Goal: Check status: Check status

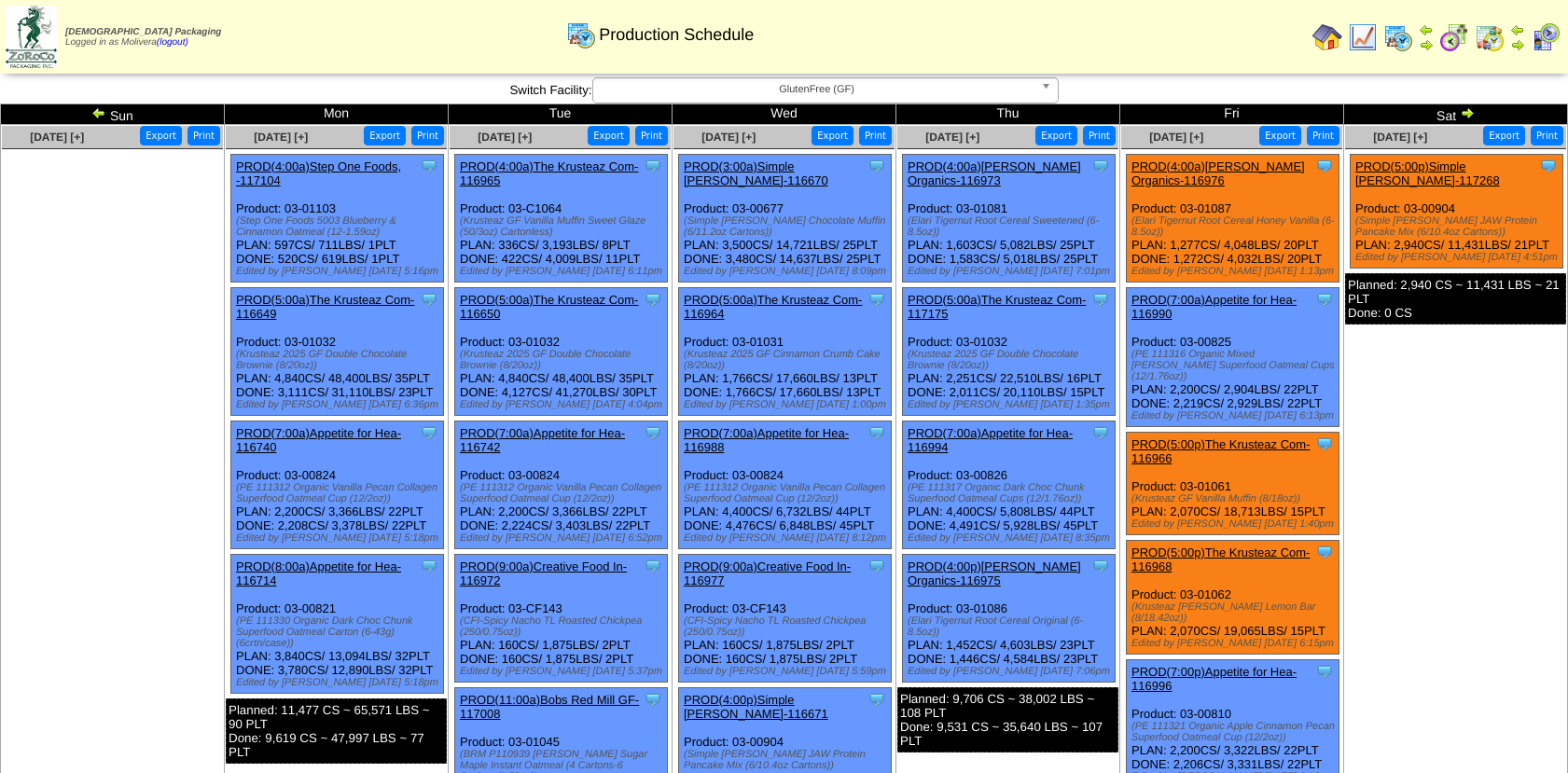
scroll to position [28, 0]
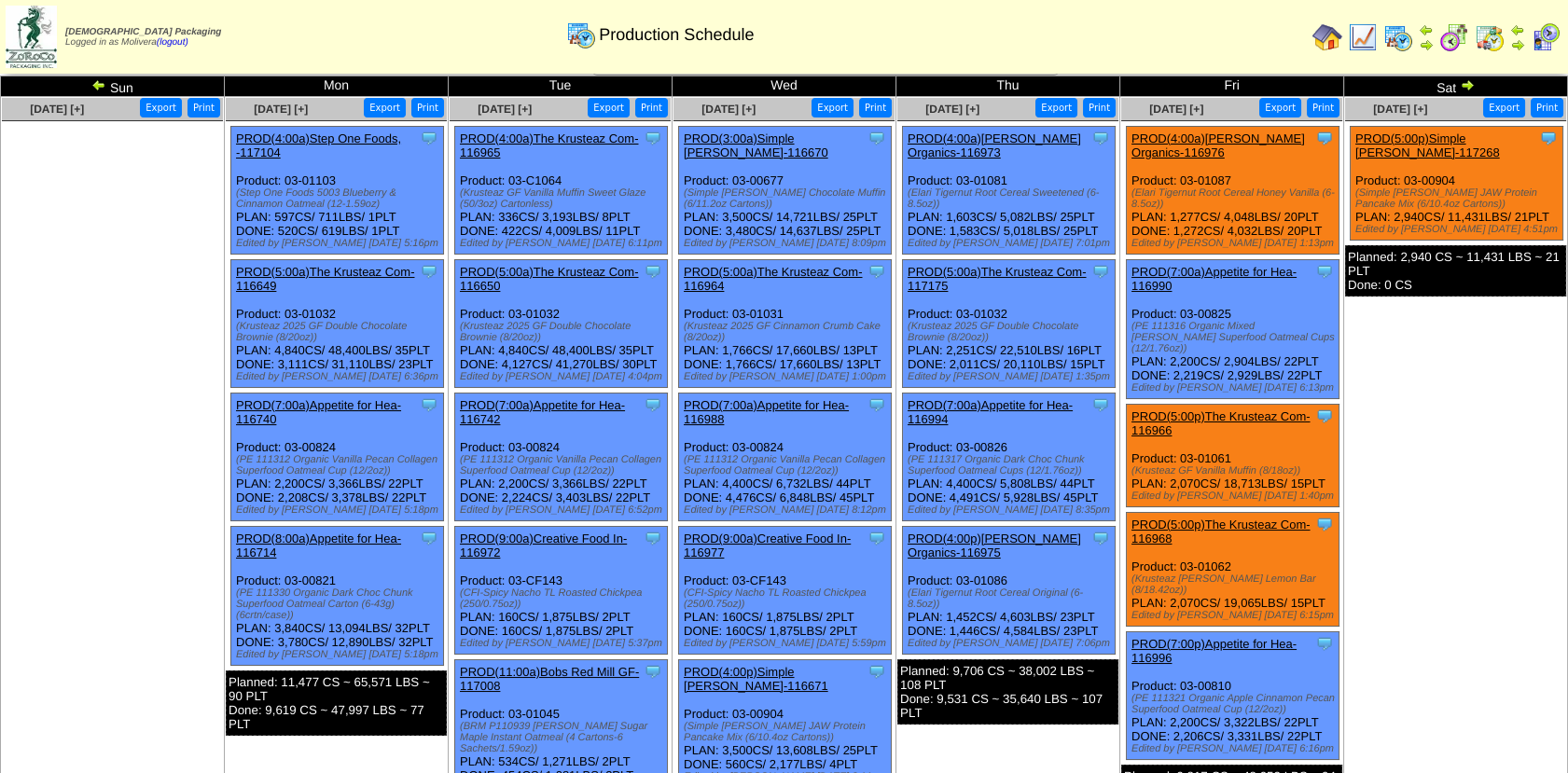
click at [1500, 39] on img at bounding box center [1489, 36] width 30 height 30
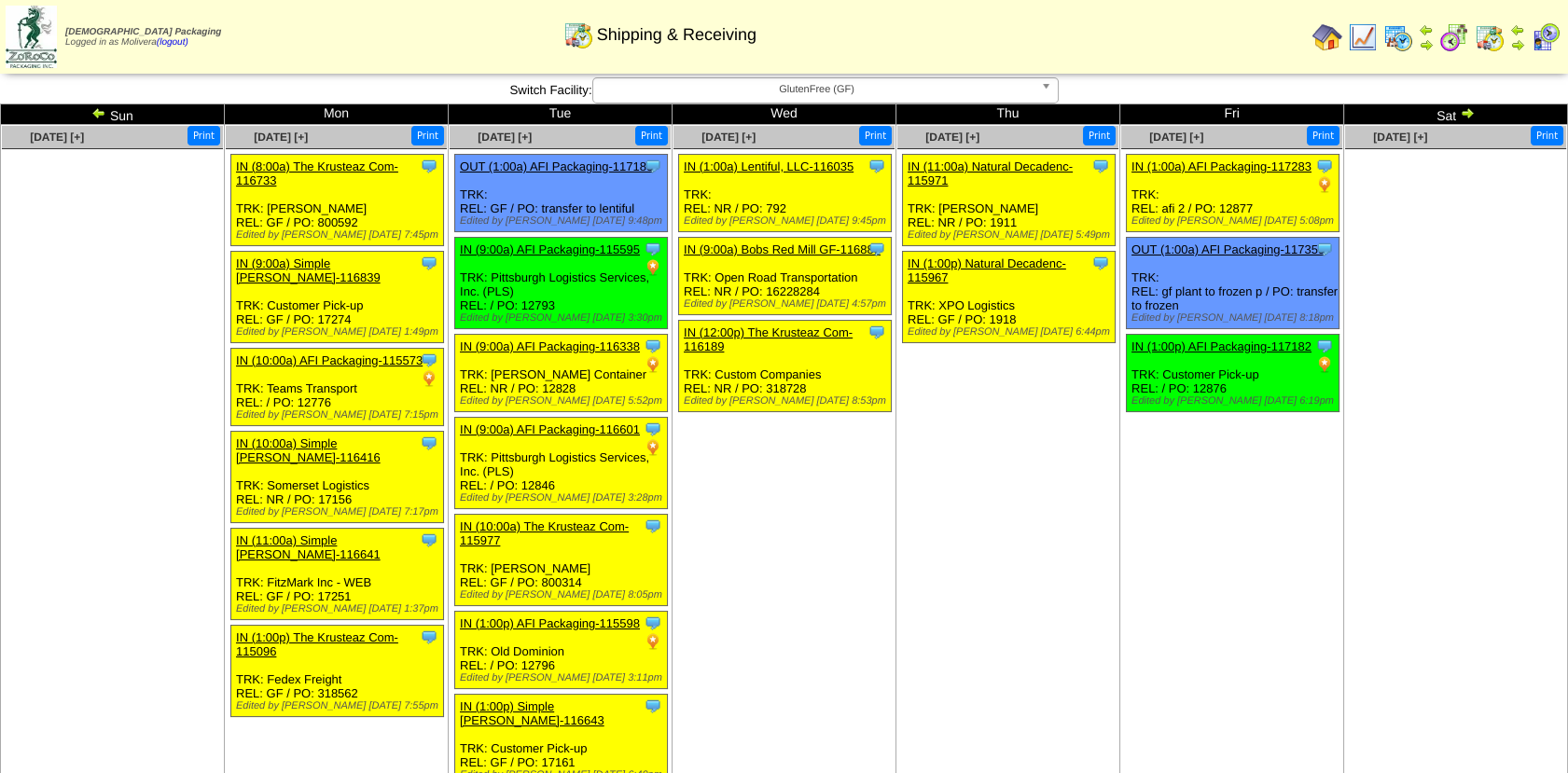
click at [94, 112] on img at bounding box center [99, 113] width 15 height 15
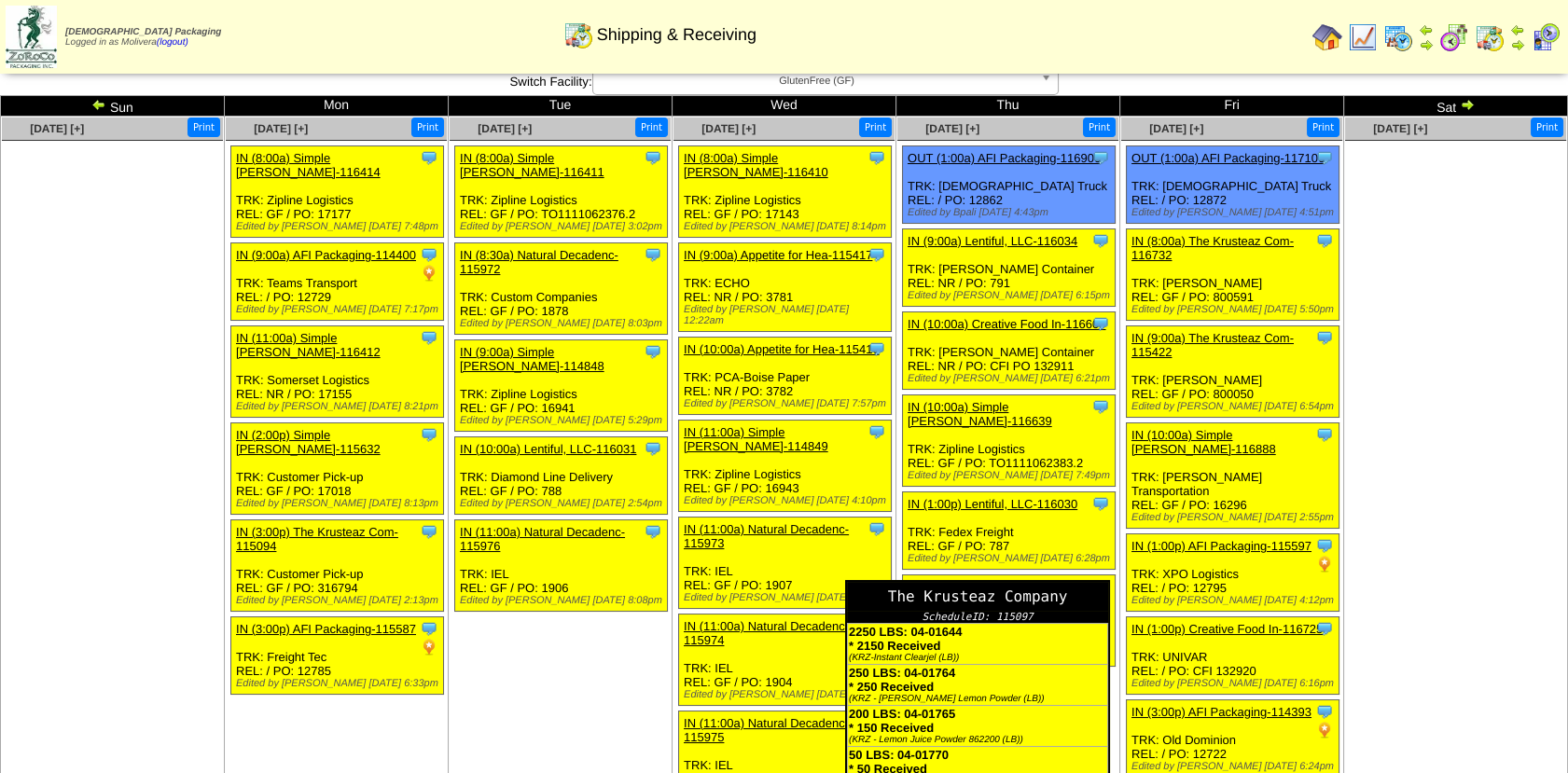
scroll to position [8, 0]
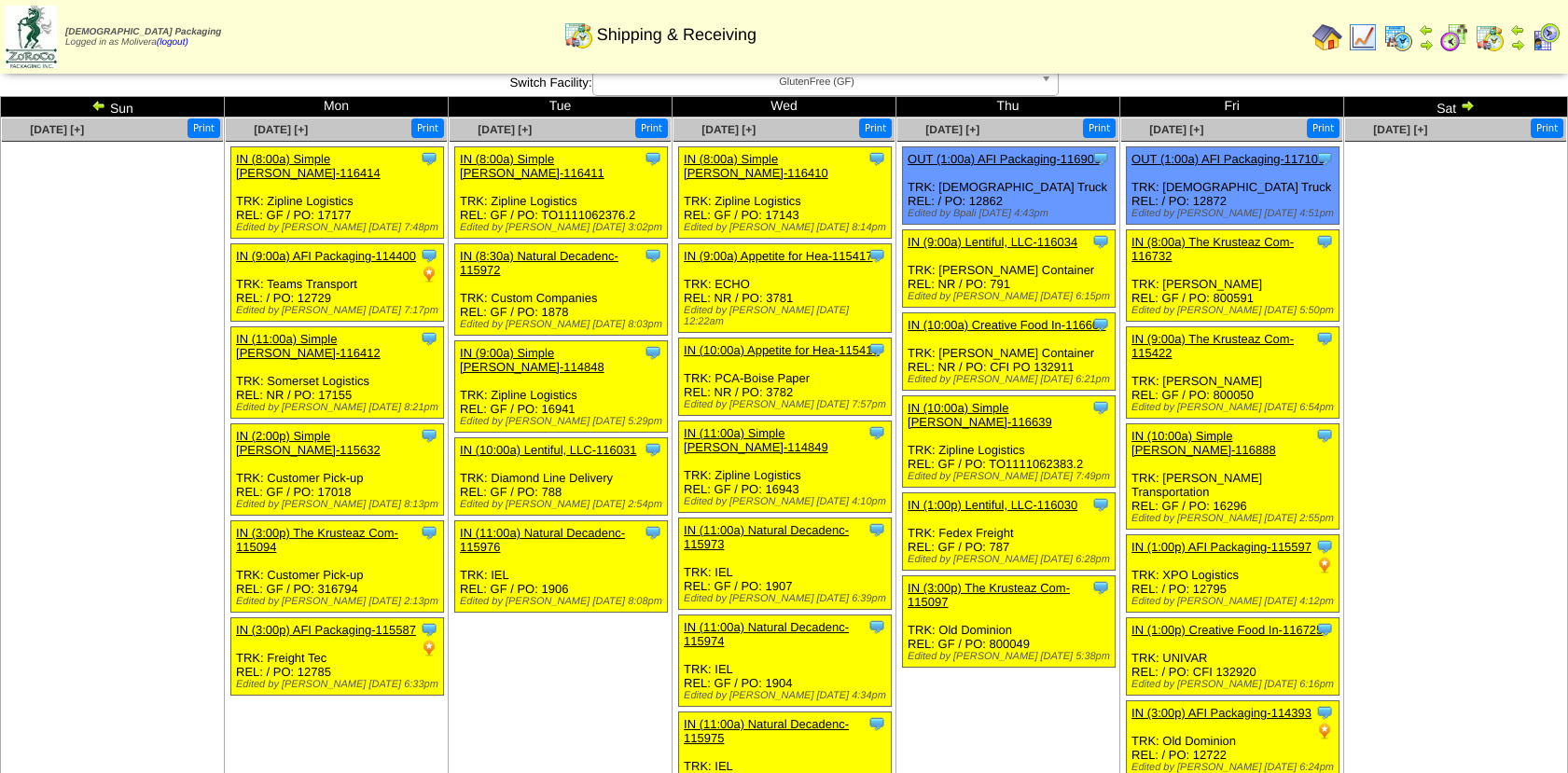
click at [95, 106] on img at bounding box center [99, 105] width 15 height 15
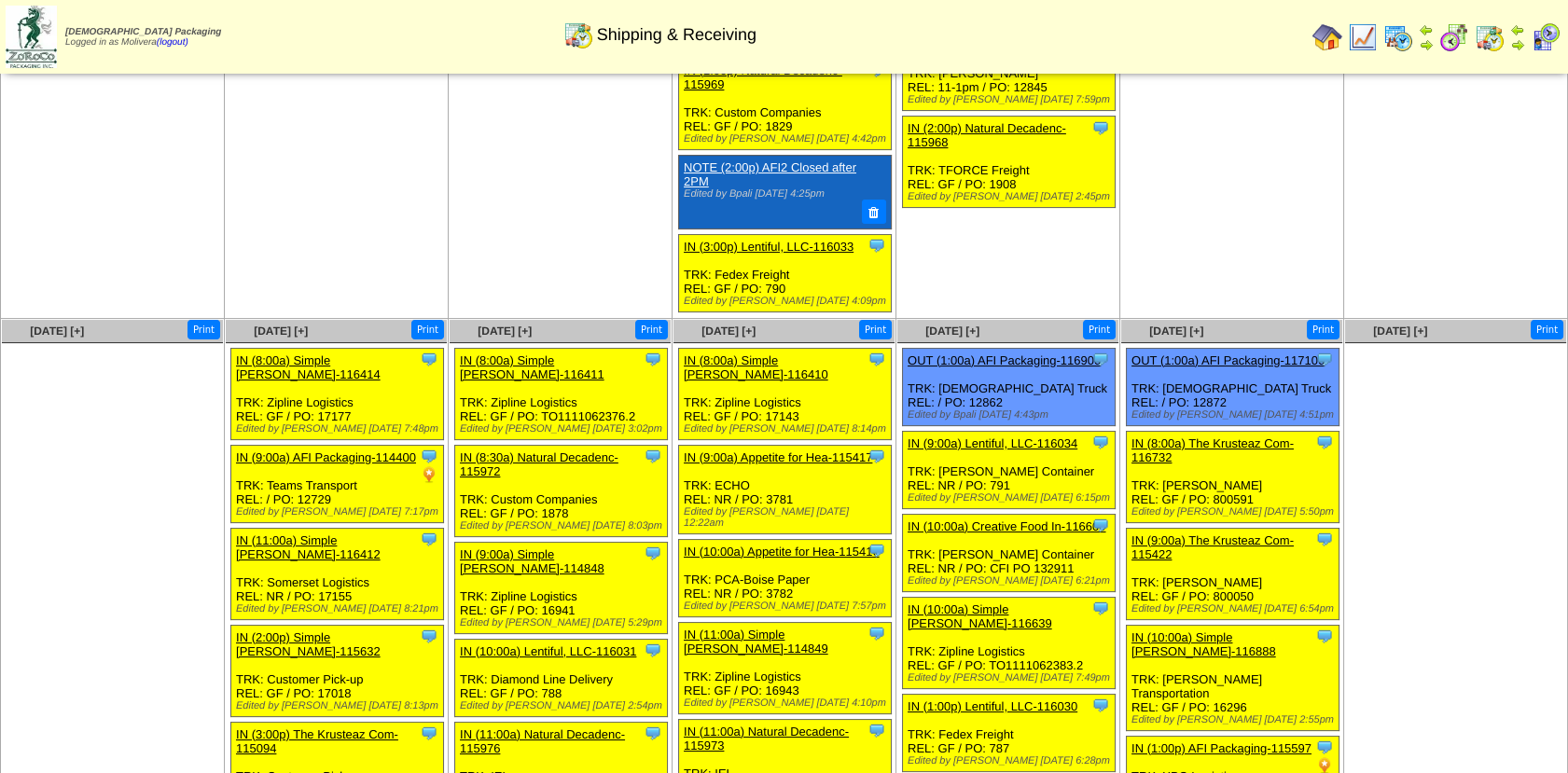
scroll to position [619, 0]
